Goal: Book appointment/travel/reservation

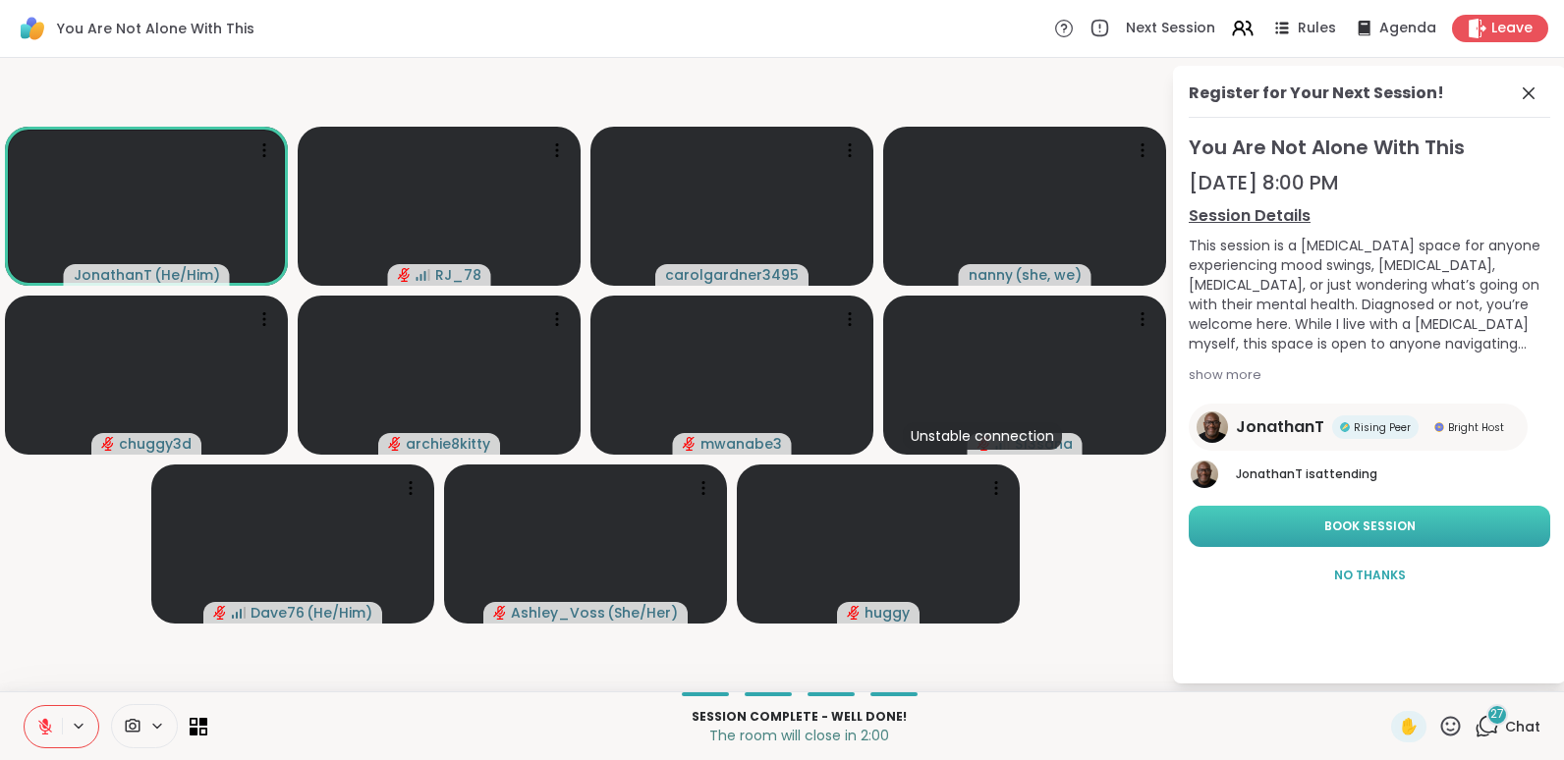
click at [1313, 529] on button "Book Session" at bounding box center [1370, 526] width 362 height 41
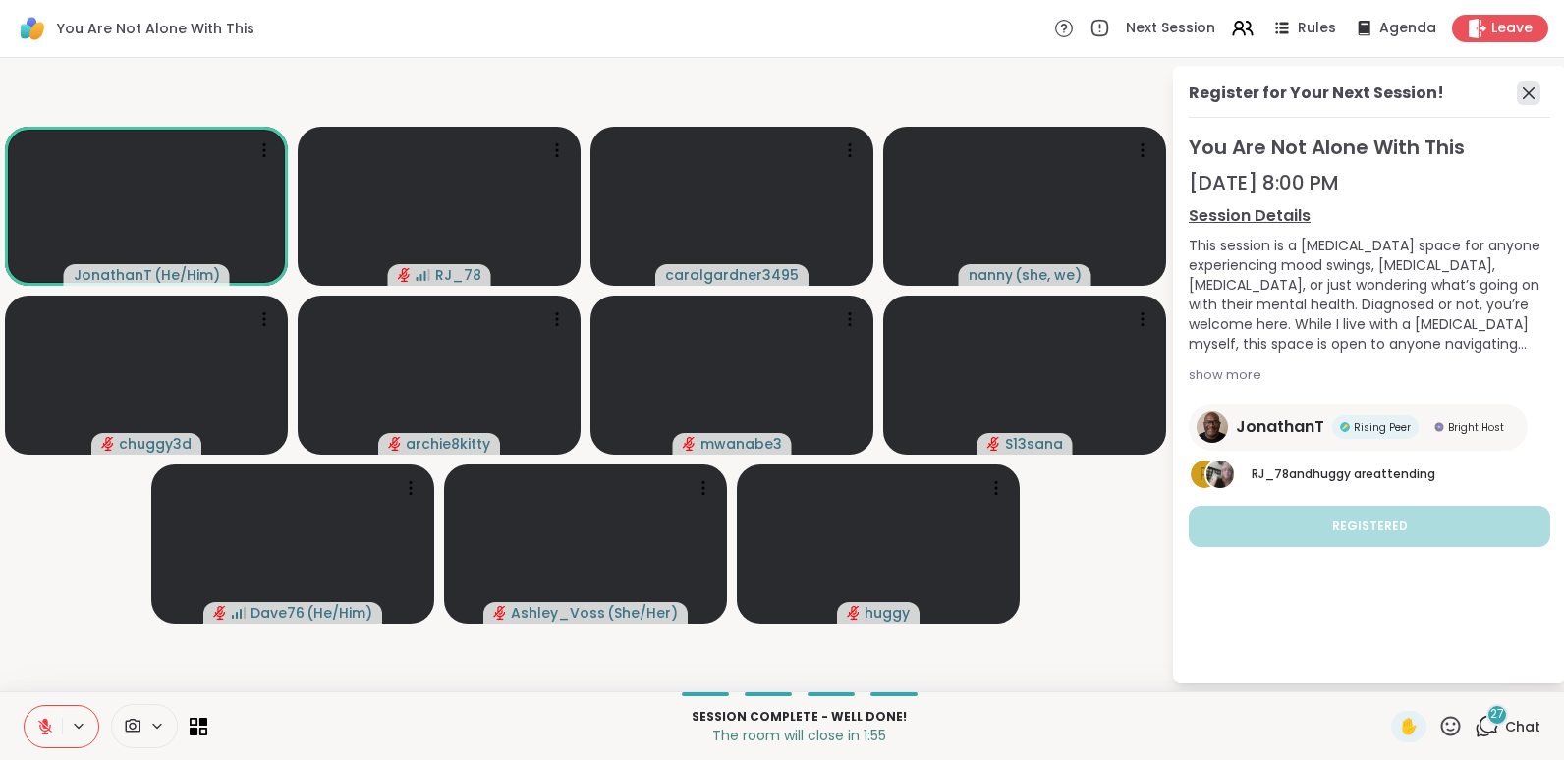
click at [1528, 93] on icon at bounding box center [1529, 93] width 12 height 12
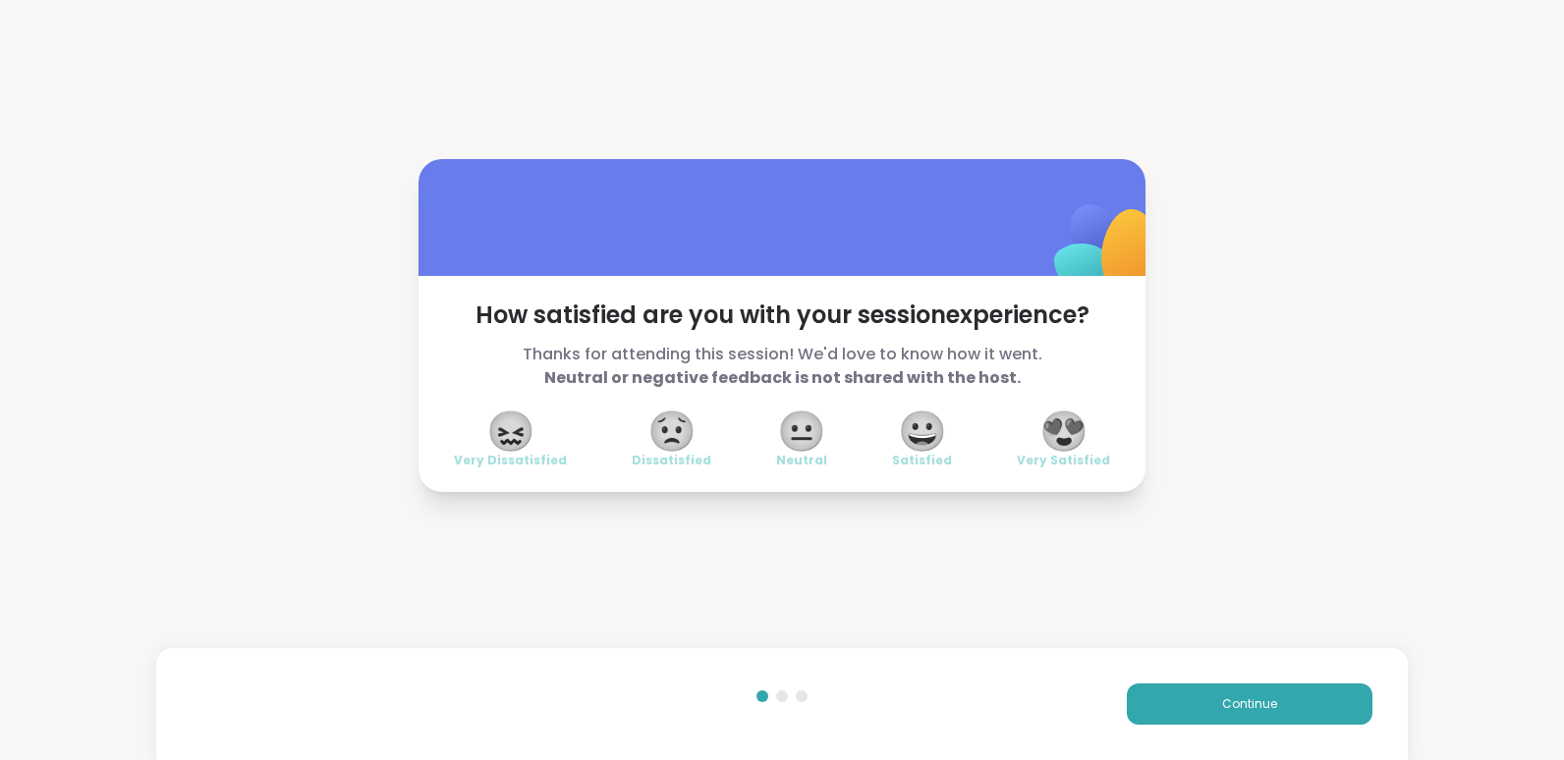
click at [1043, 419] on span "😍" at bounding box center [1064, 431] width 49 height 35
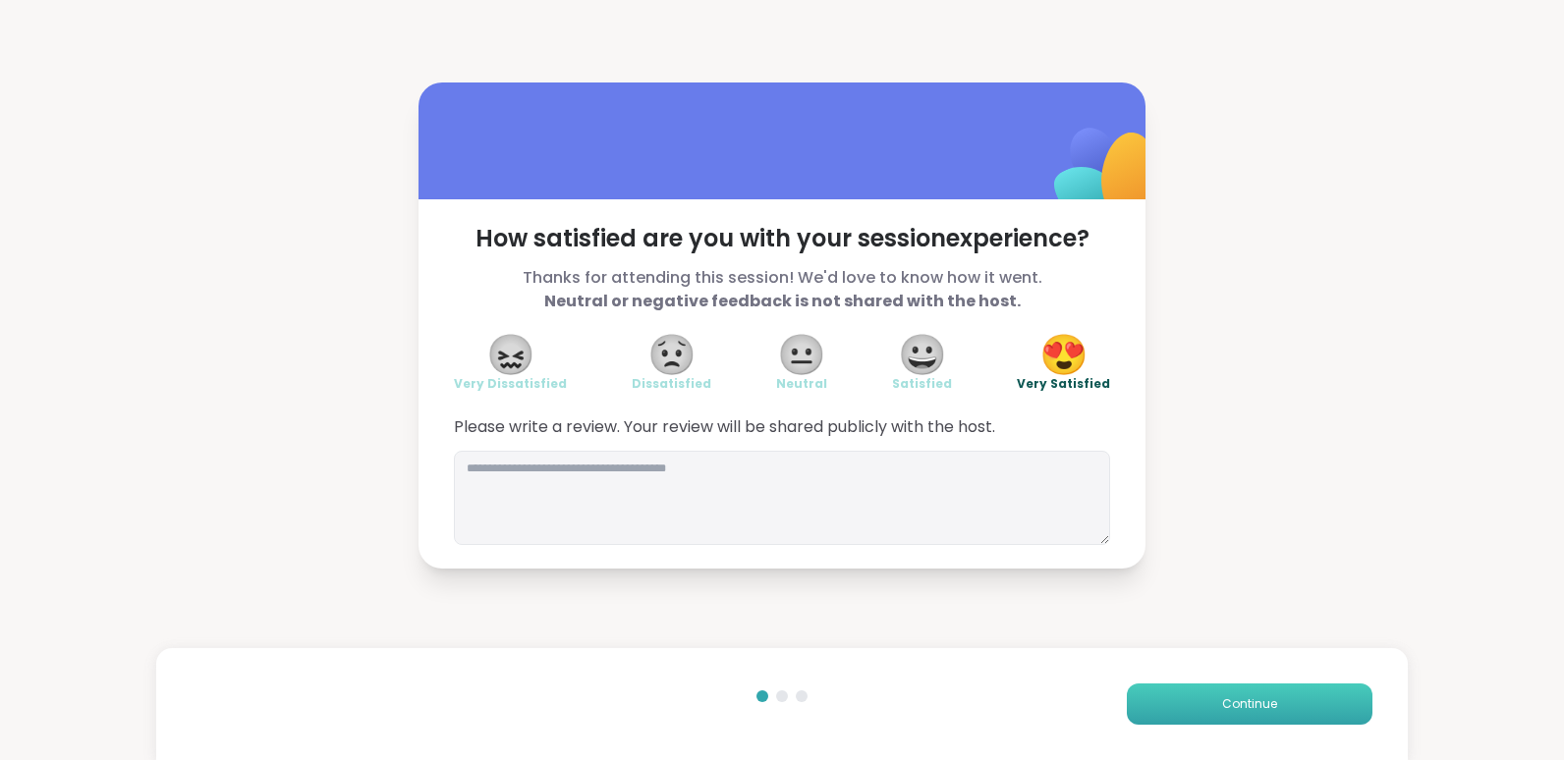
click at [1228, 709] on span "Continue" at bounding box center [1249, 705] width 55 height 18
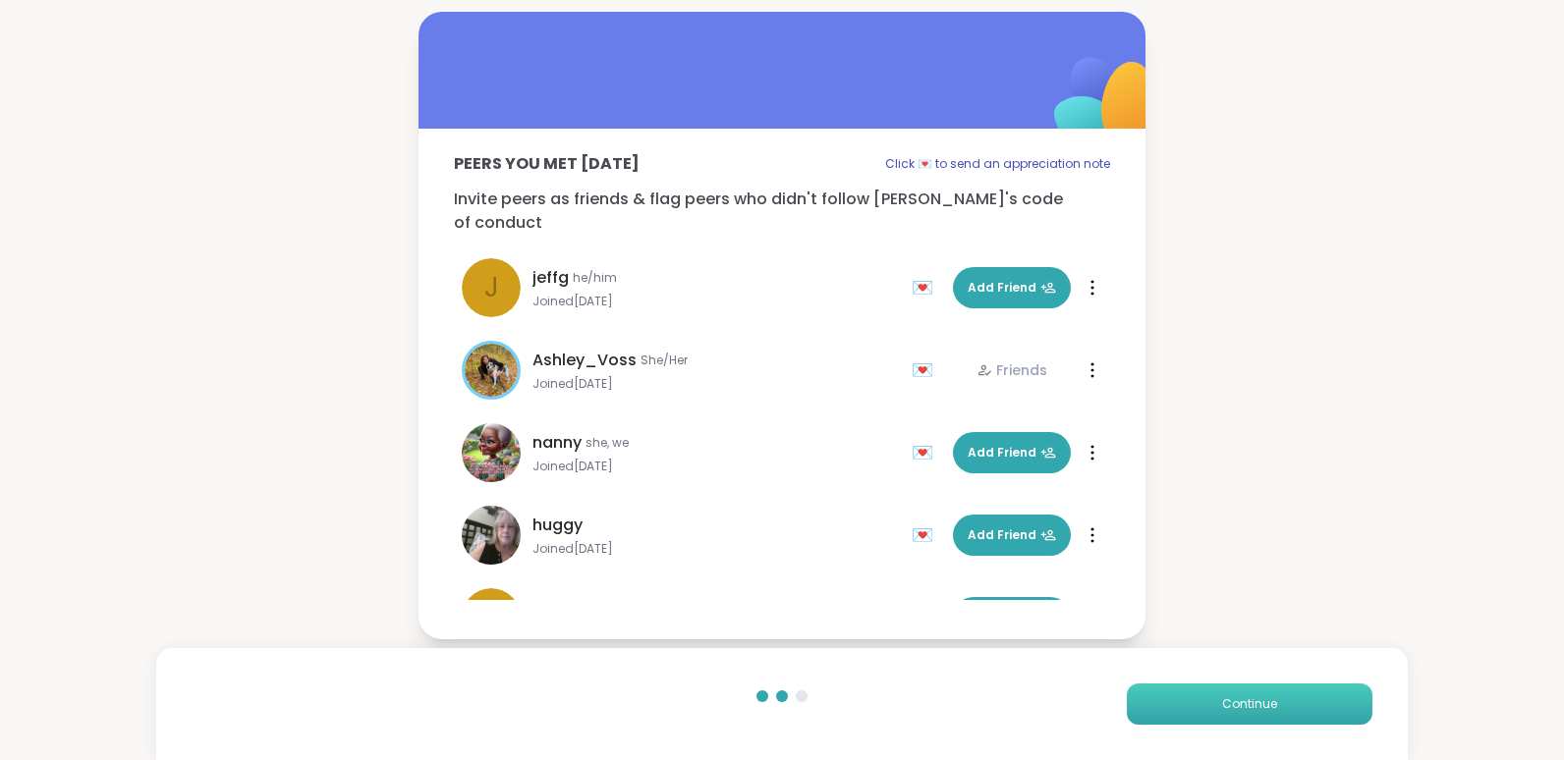
click at [1228, 709] on span "Continue" at bounding box center [1249, 705] width 55 height 18
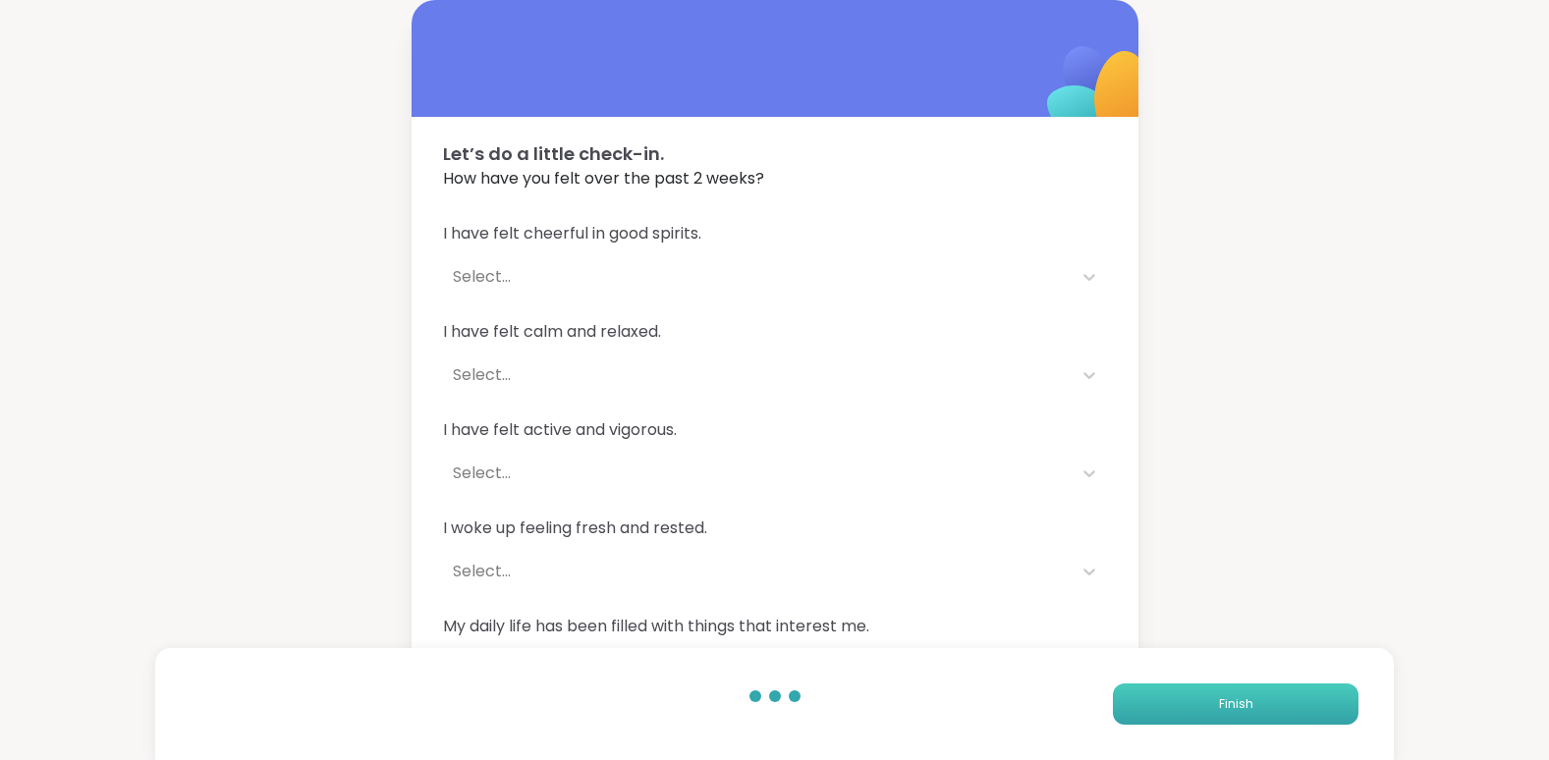
click at [1228, 709] on span "Finish" at bounding box center [1236, 705] width 34 height 18
